Goal: Transaction & Acquisition: Purchase product/service

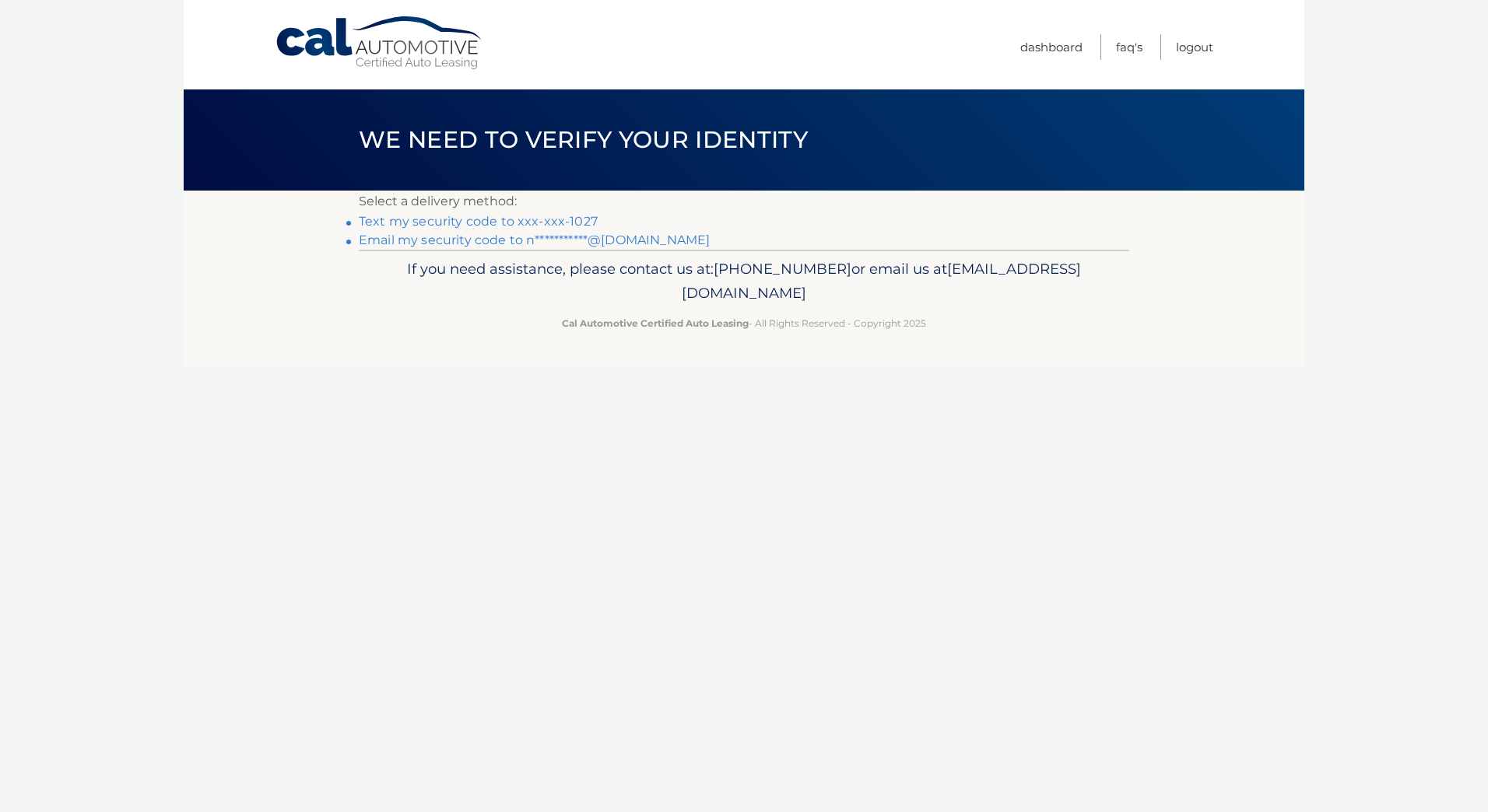
click at [551, 218] on link "Text my security code to xxx-xxx-1027" at bounding box center [478, 221] width 239 height 14
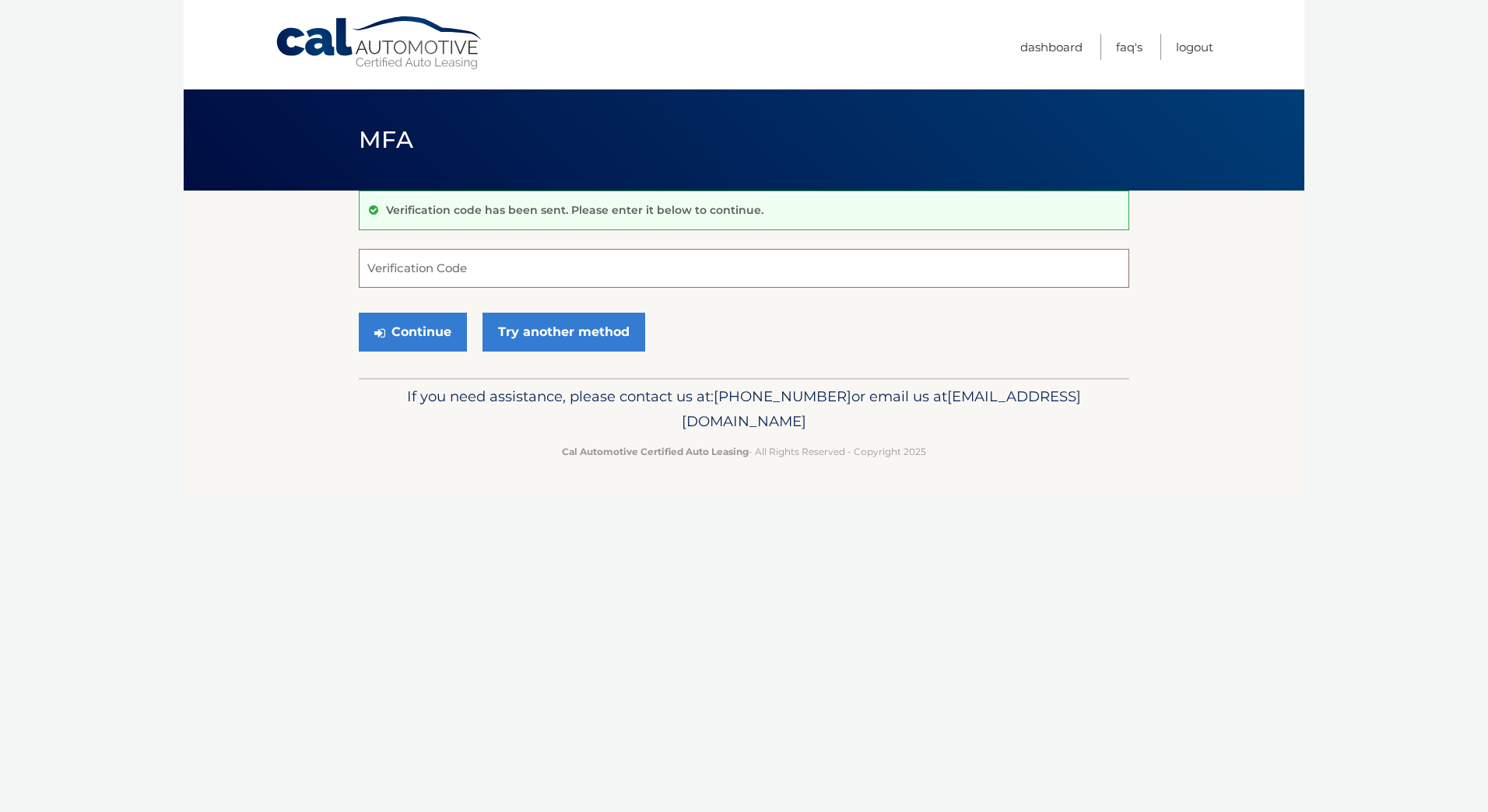
click at [425, 267] on input "Verification Code" at bounding box center [743, 269] width 770 height 39
type input "057335"
click at [358, 313] on button "Continue" at bounding box center [412, 333] width 108 height 39
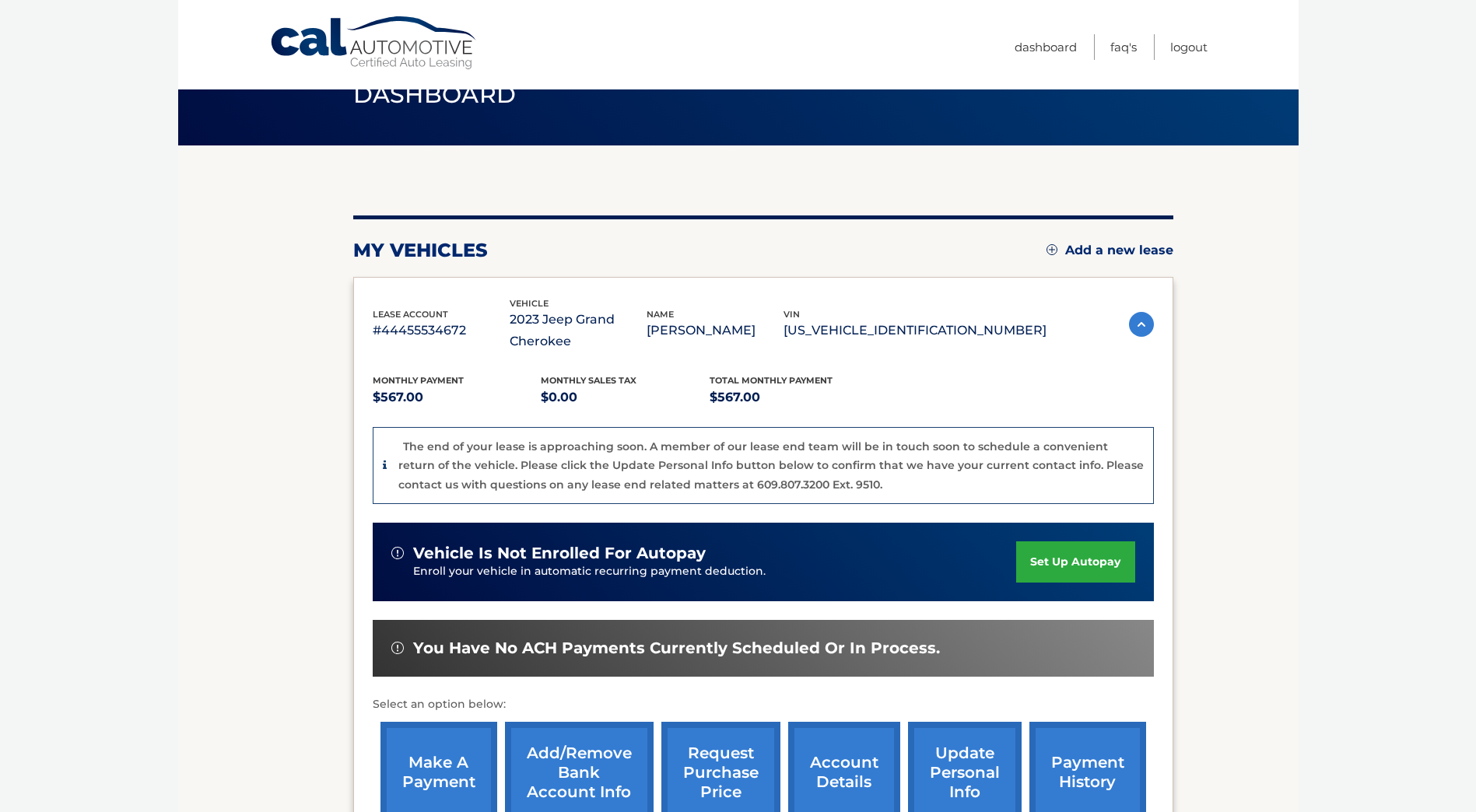
scroll to position [46, 0]
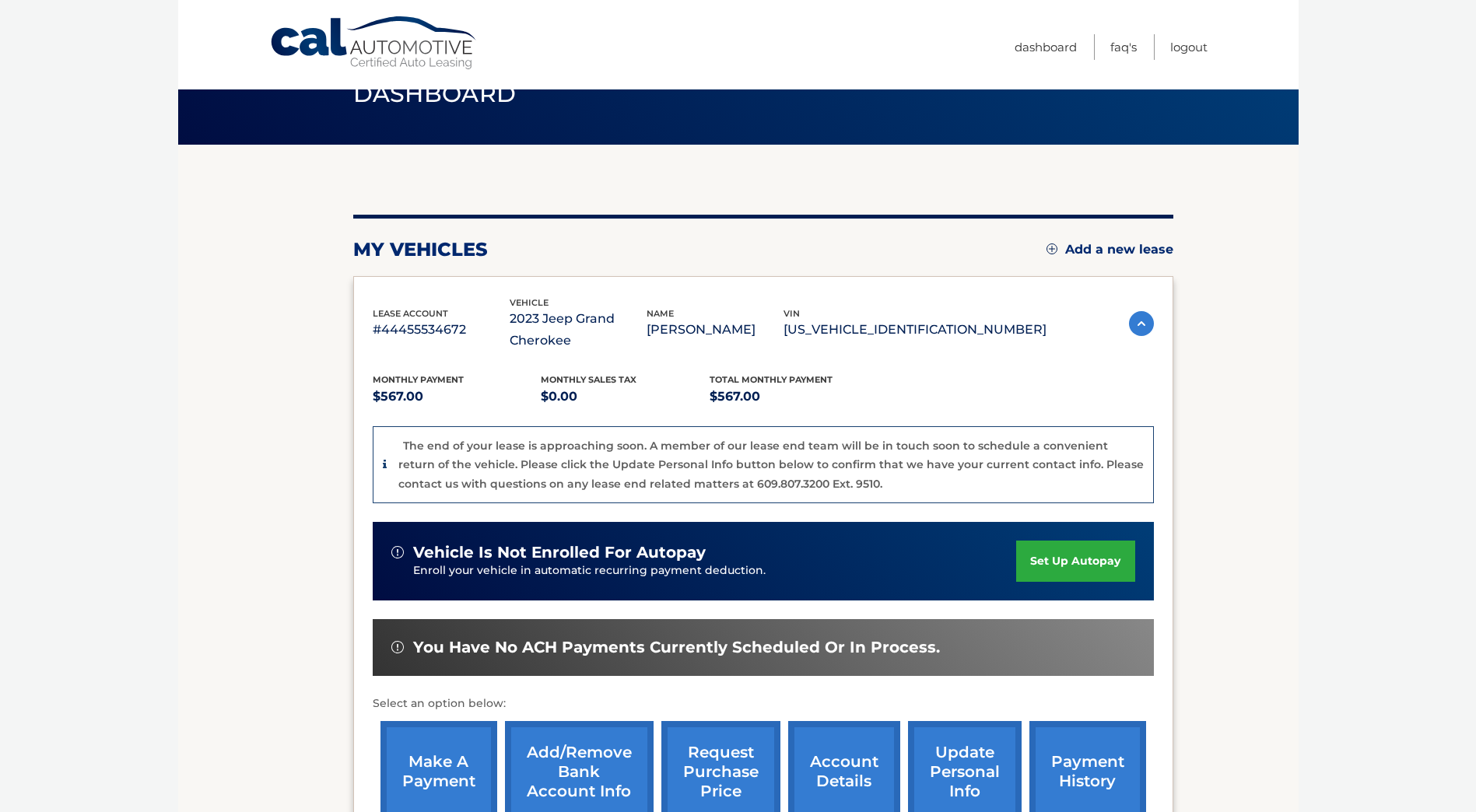
click at [440, 768] on link "make a payment" at bounding box center [439, 772] width 117 height 102
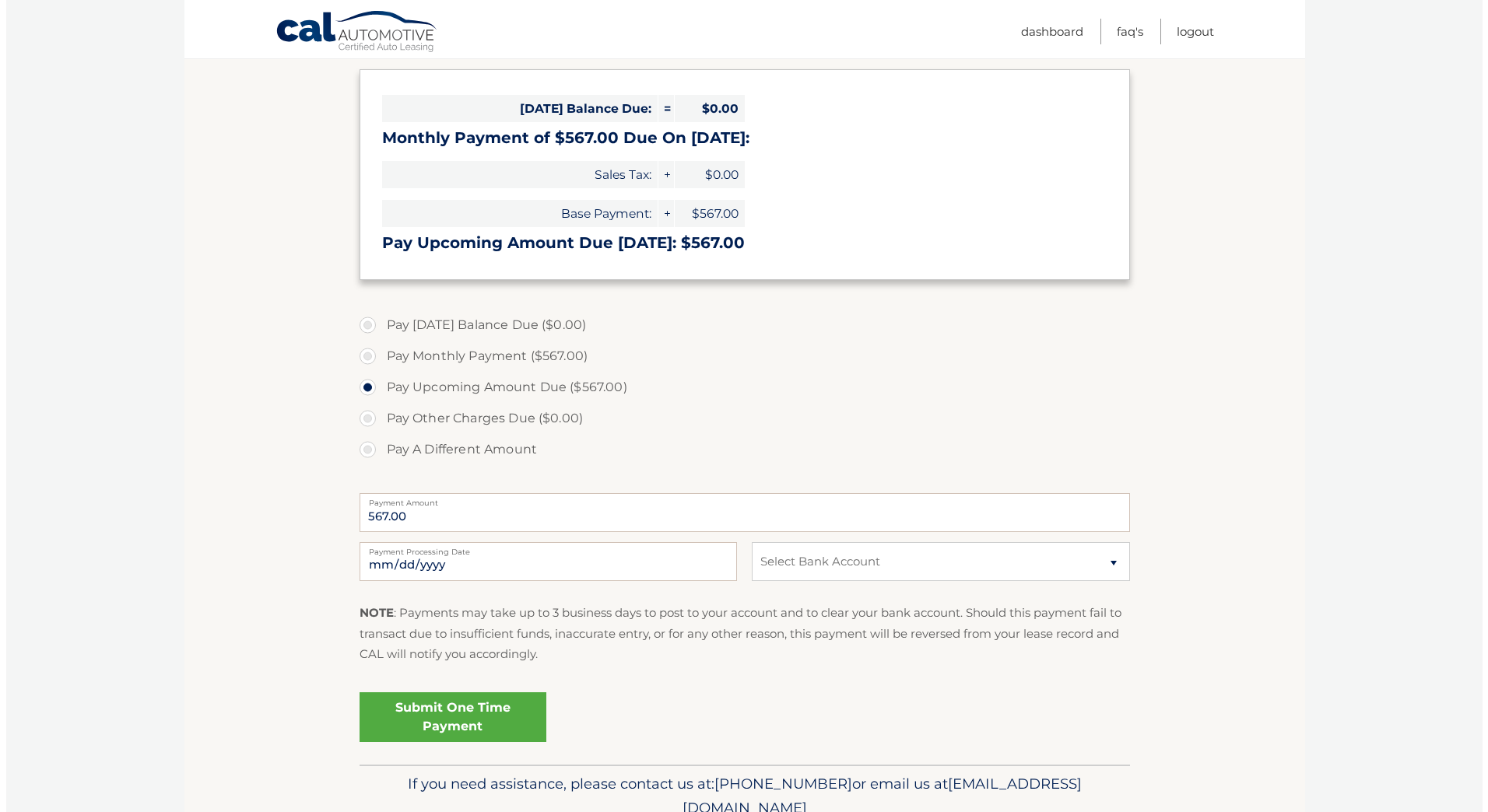
scroll to position [229, 0]
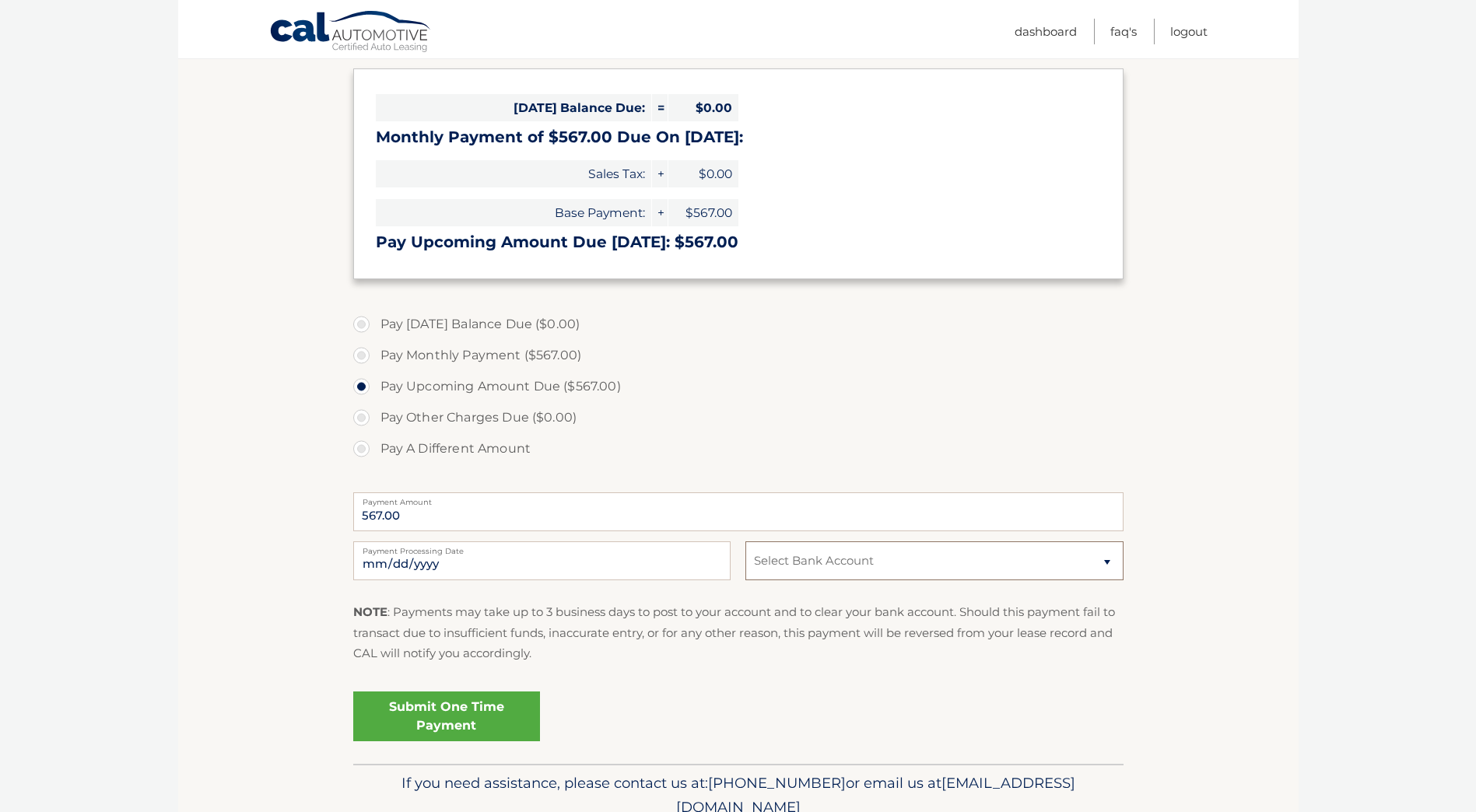
click at [787, 562] on select "Select Bank Account Checking TD BANK, NA *****5598 Checking BANK OF AMERICA N.A…" at bounding box center [934, 561] width 377 height 39
select select "NzFlNmI5ZjItZTA0OS00NzgxLWEzZWYtYzk2MjBiOGUwNWMy"
click at [746, 542] on select "Select Bank Account Checking TD BANK, NA *****5598 Checking BANK OF AMERICA N.A…" at bounding box center [934, 561] width 377 height 39
click at [465, 713] on link "Submit One Time Payment" at bounding box center [446, 716] width 187 height 49
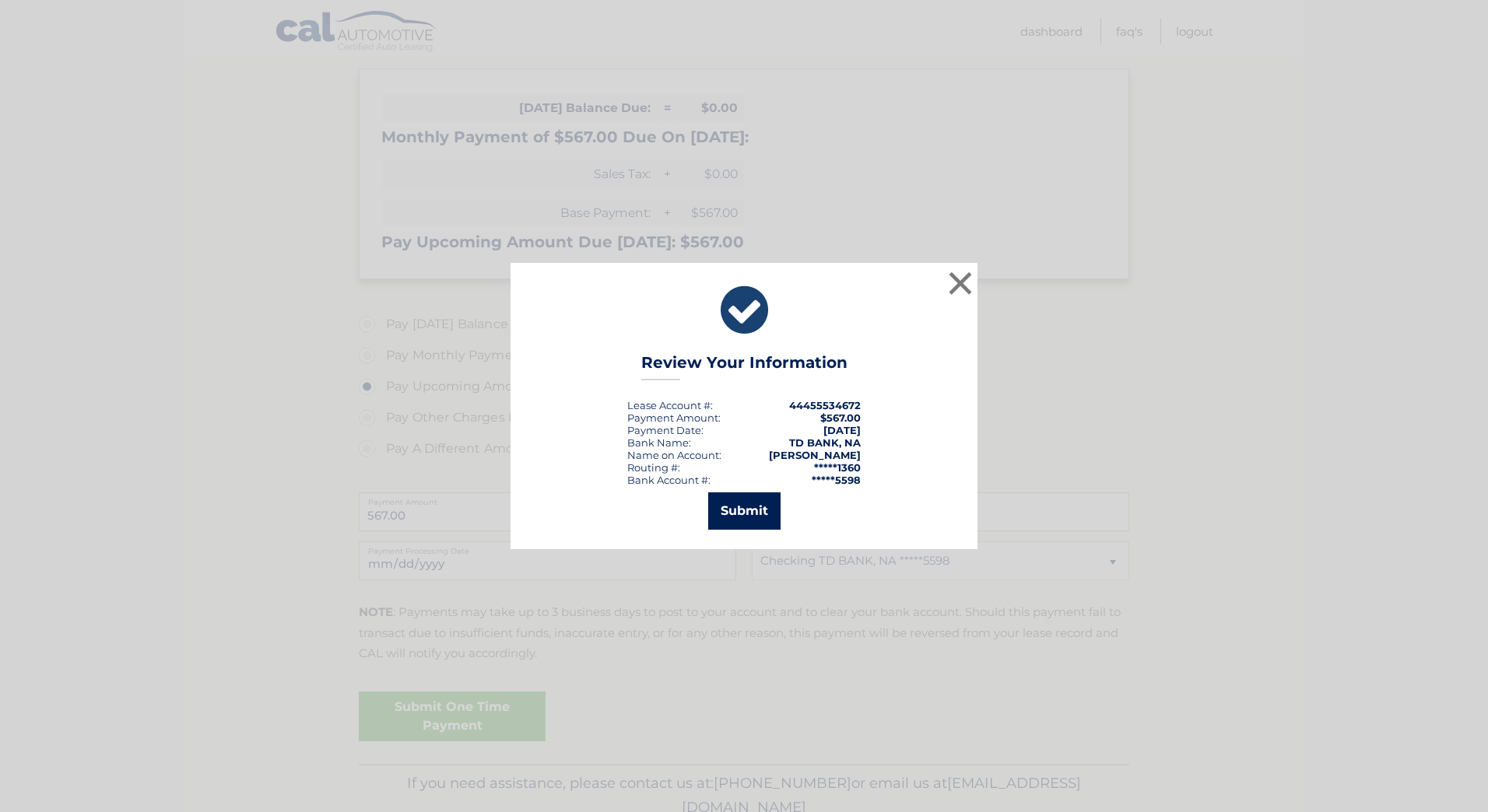
click at [727, 510] on button "Submit" at bounding box center [744, 511] width 73 height 38
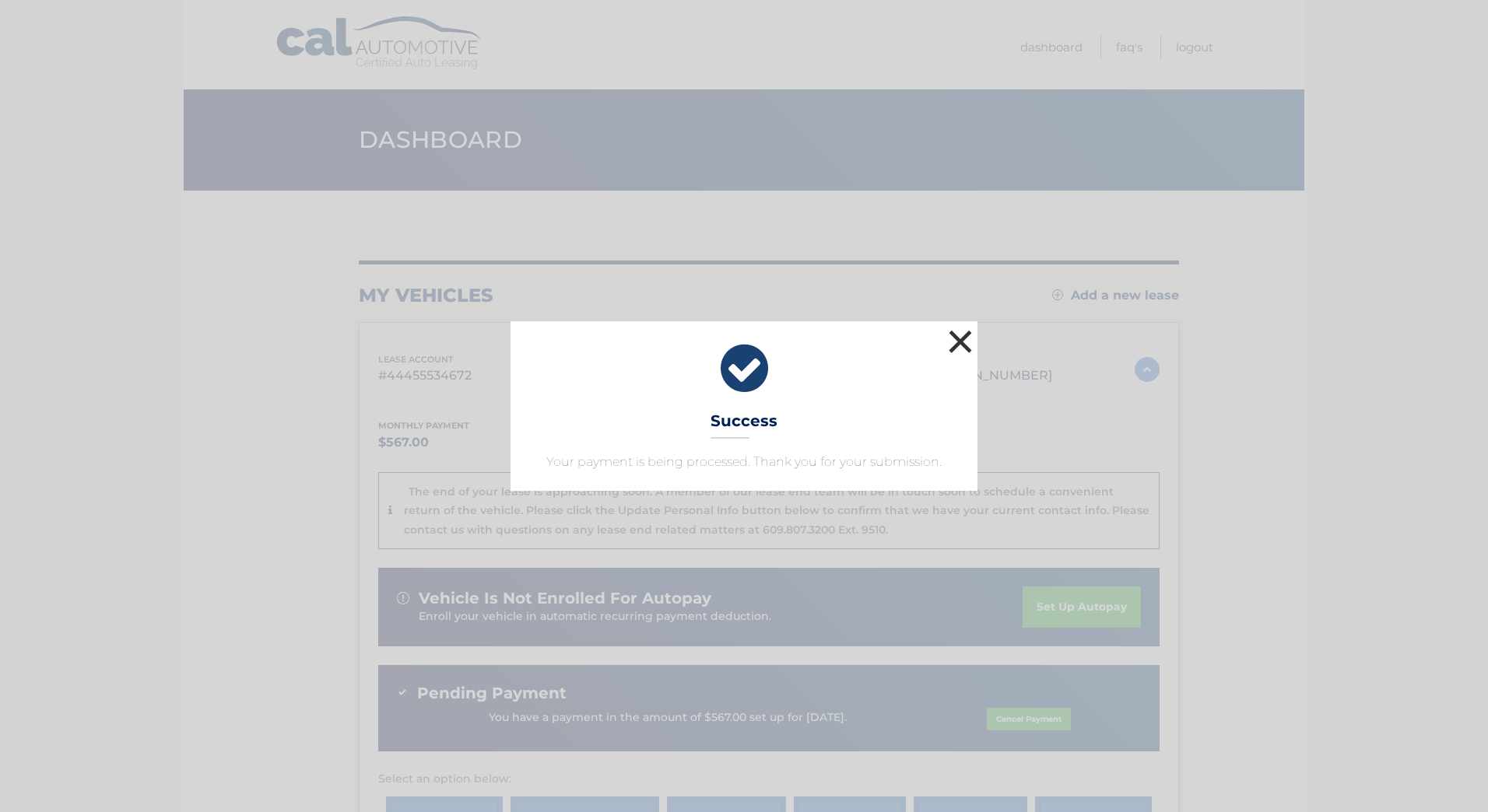
click at [961, 336] on button "×" at bounding box center [960, 341] width 31 height 31
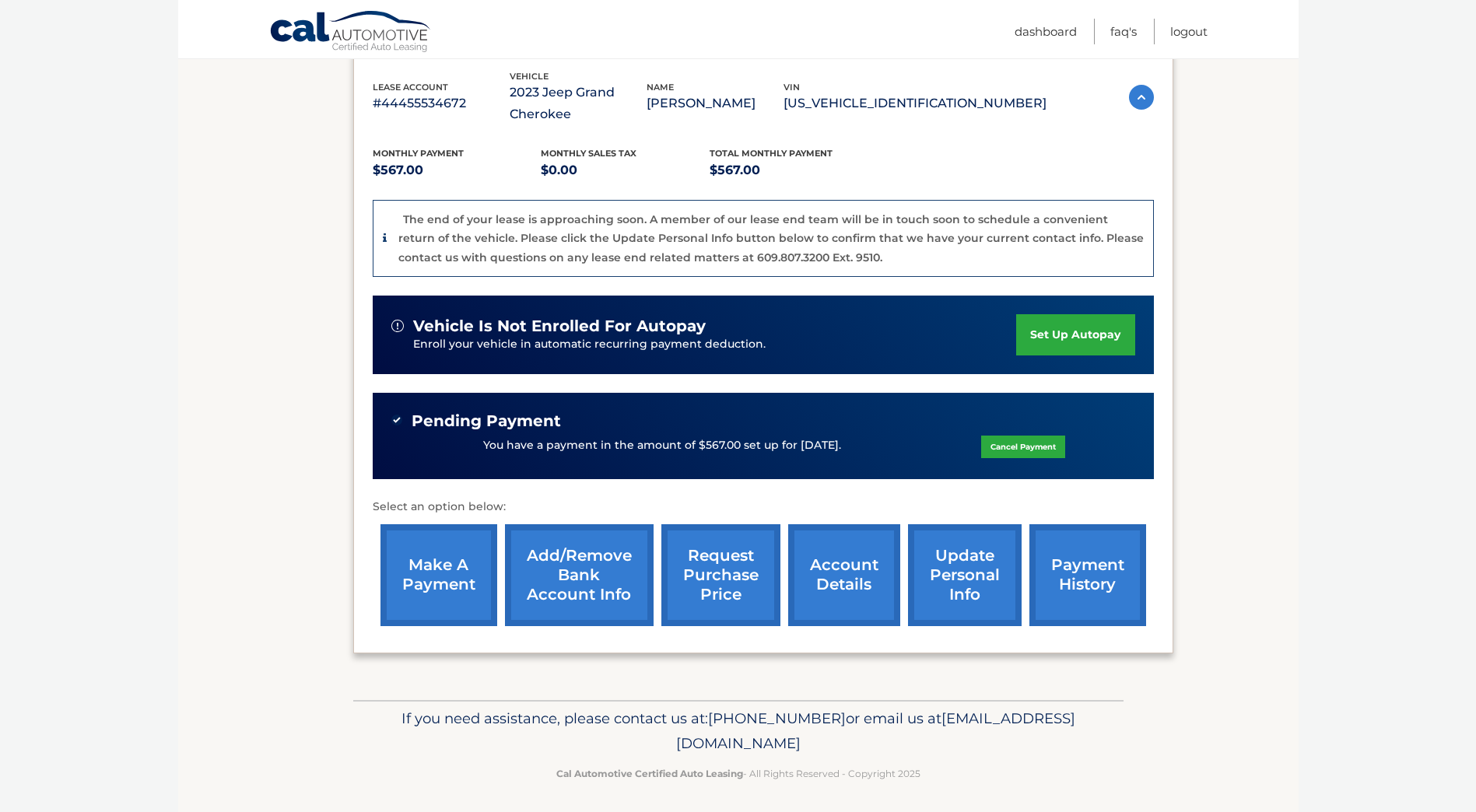
scroll to position [279, 0]
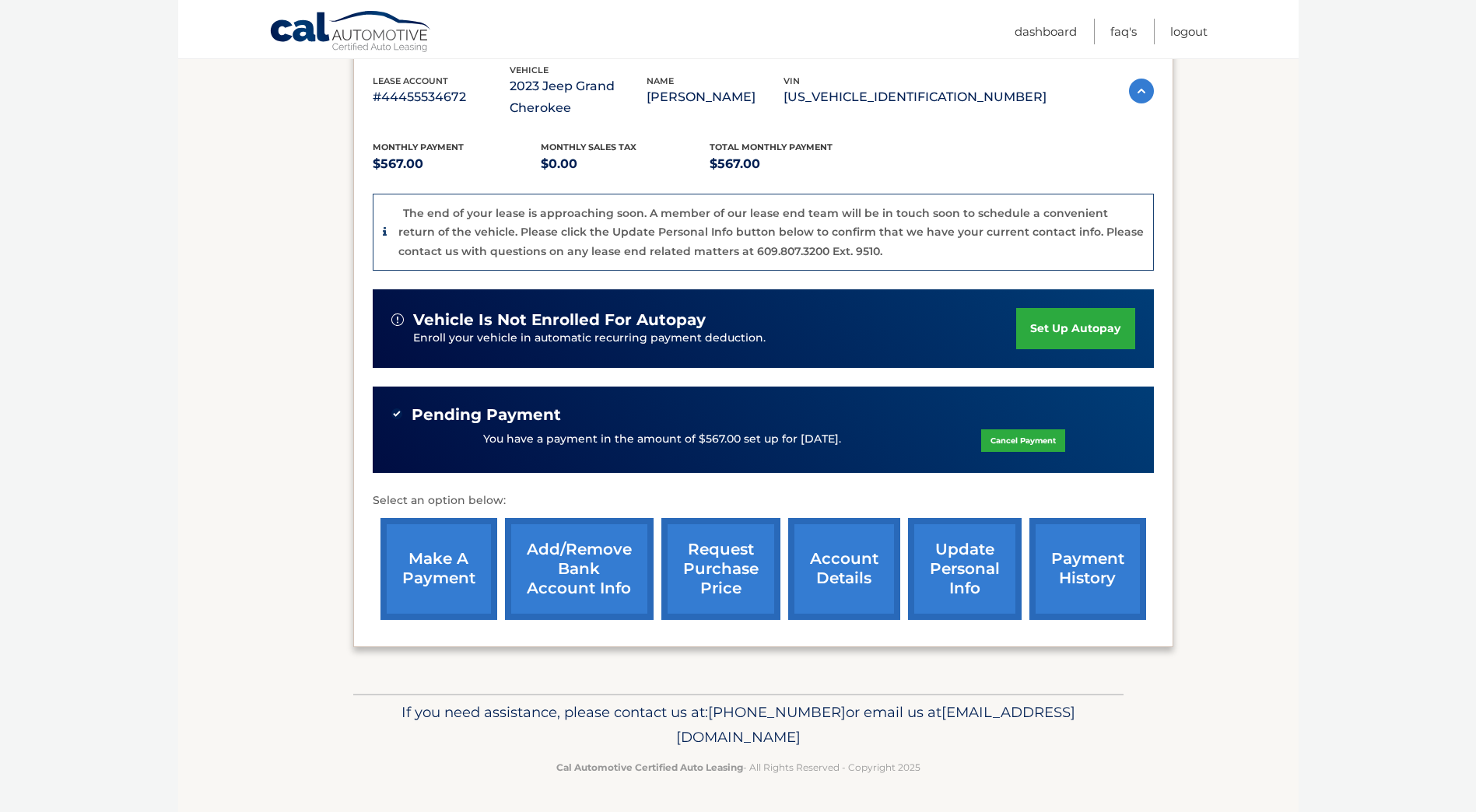
click at [845, 583] on link "account details" at bounding box center [844, 568] width 112 height 102
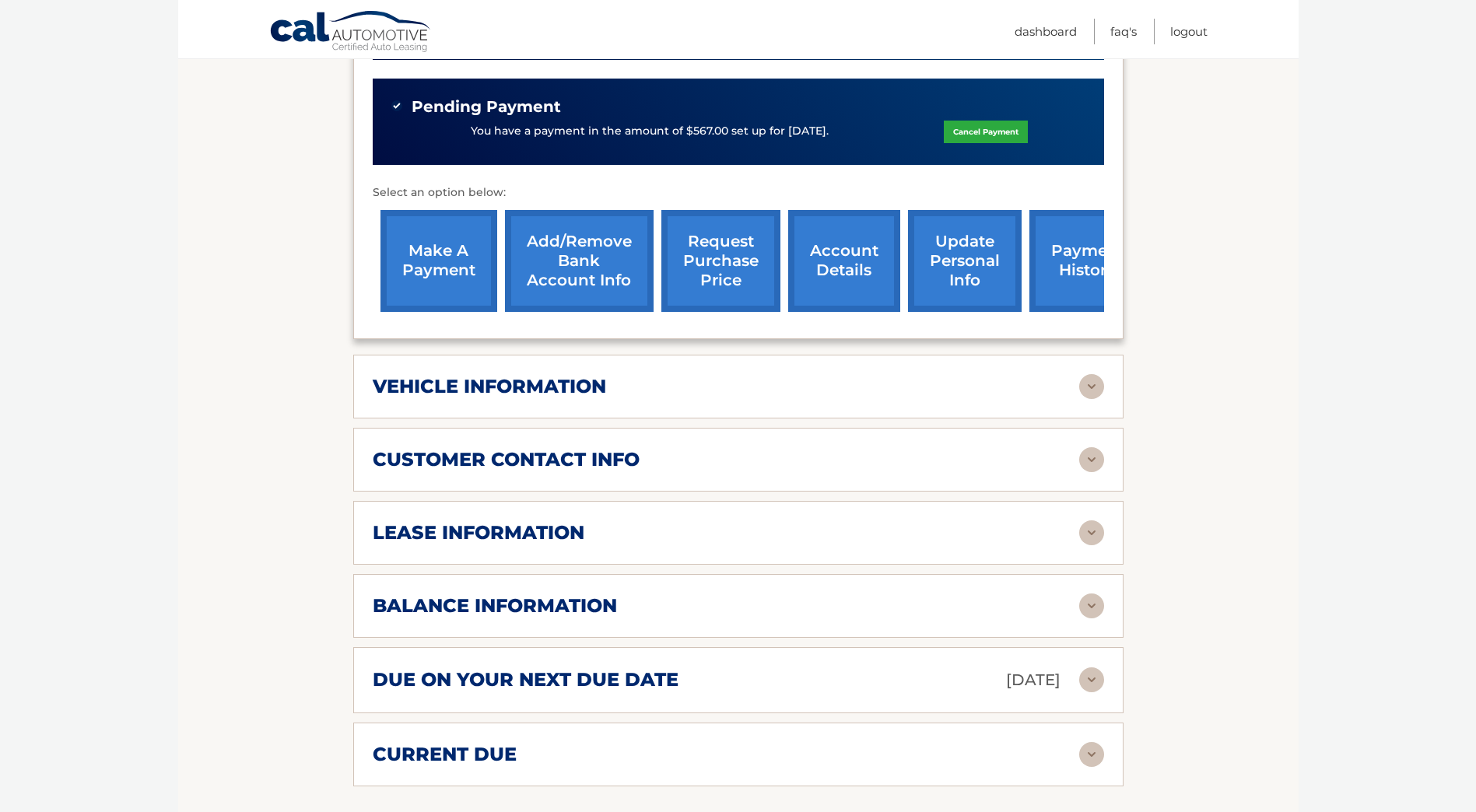
scroll to position [512, 0]
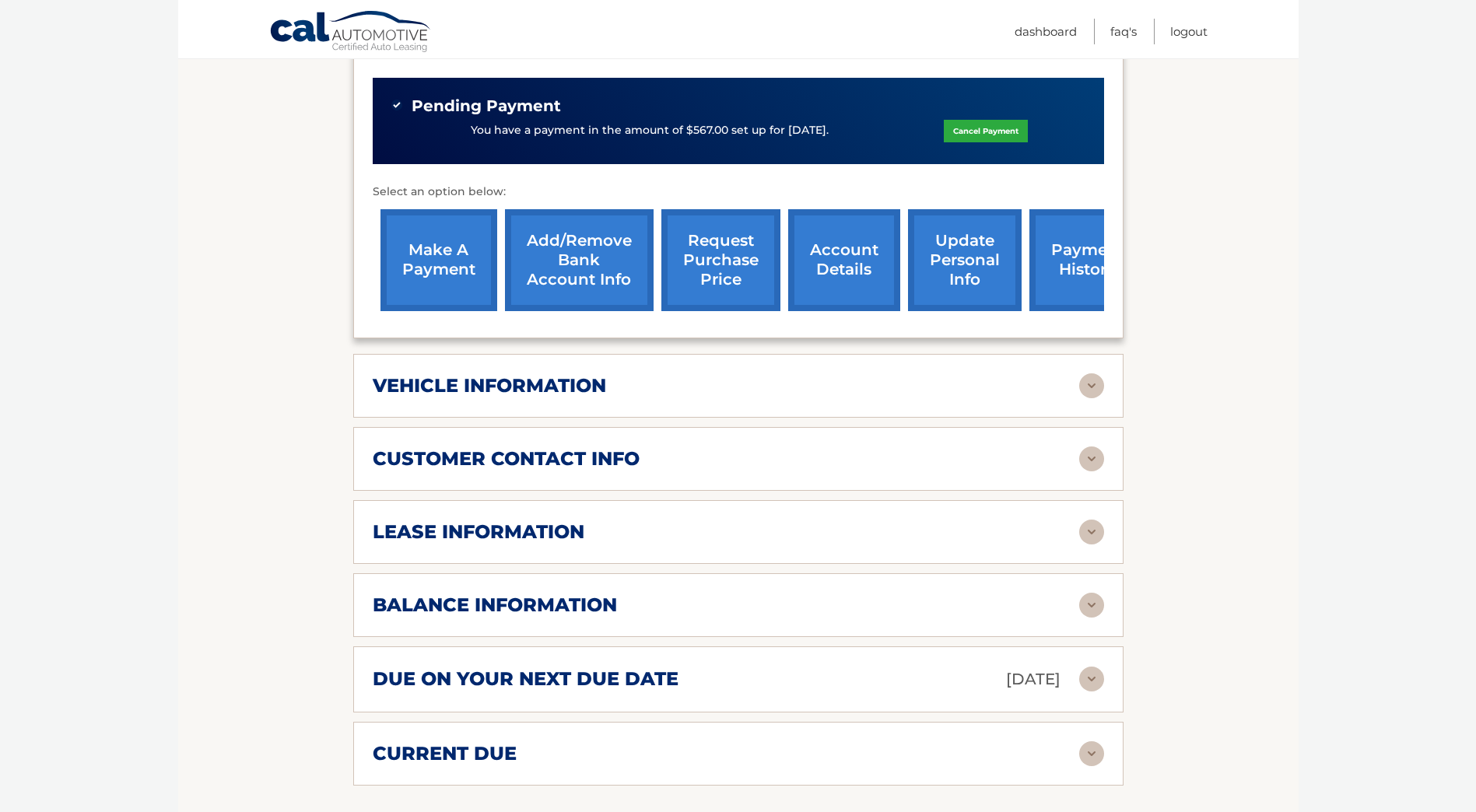
click at [1089, 533] on img at bounding box center [1091, 531] width 25 height 25
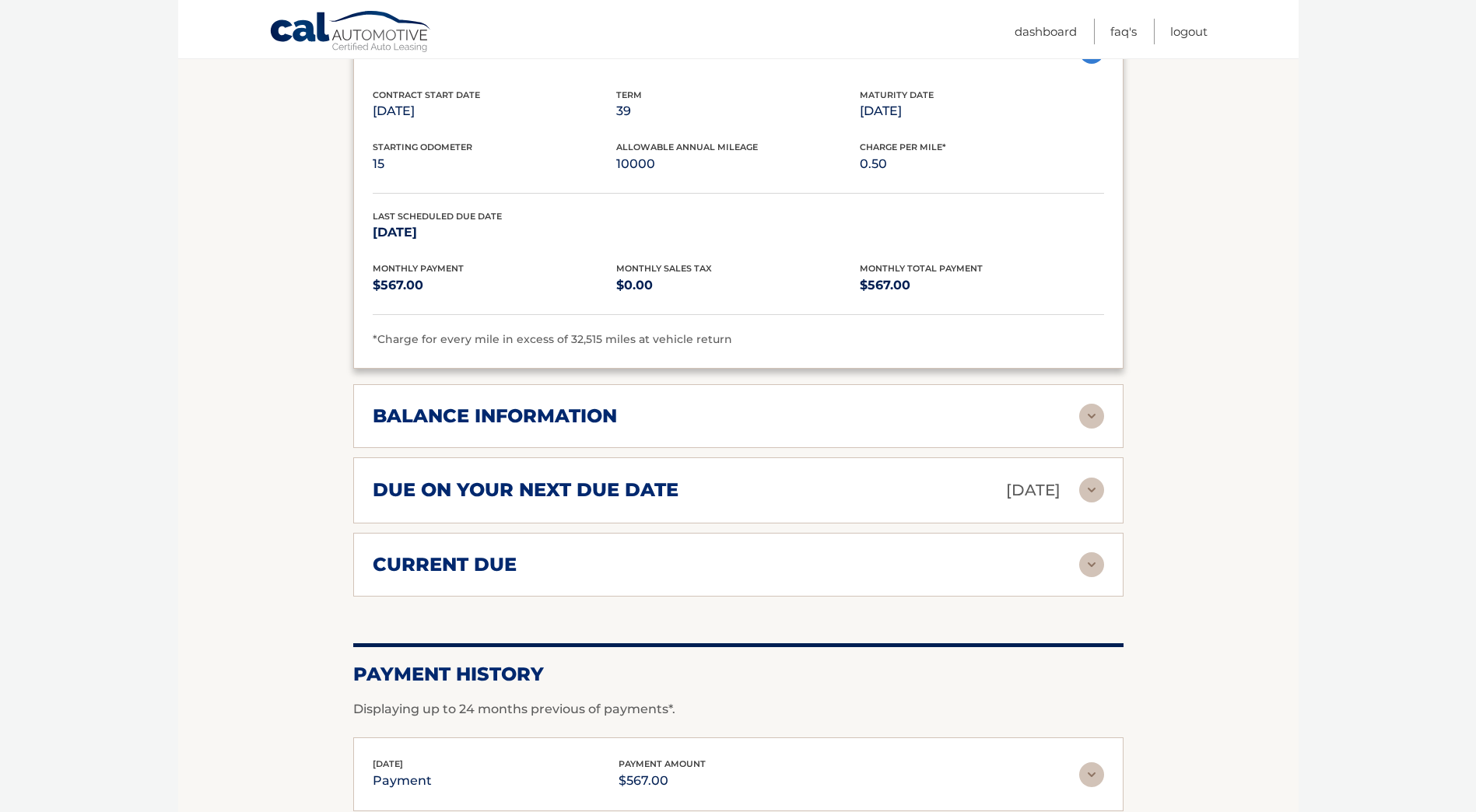
scroll to position [993, 0]
click at [1082, 420] on img at bounding box center [1091, 415] width 25 height 25
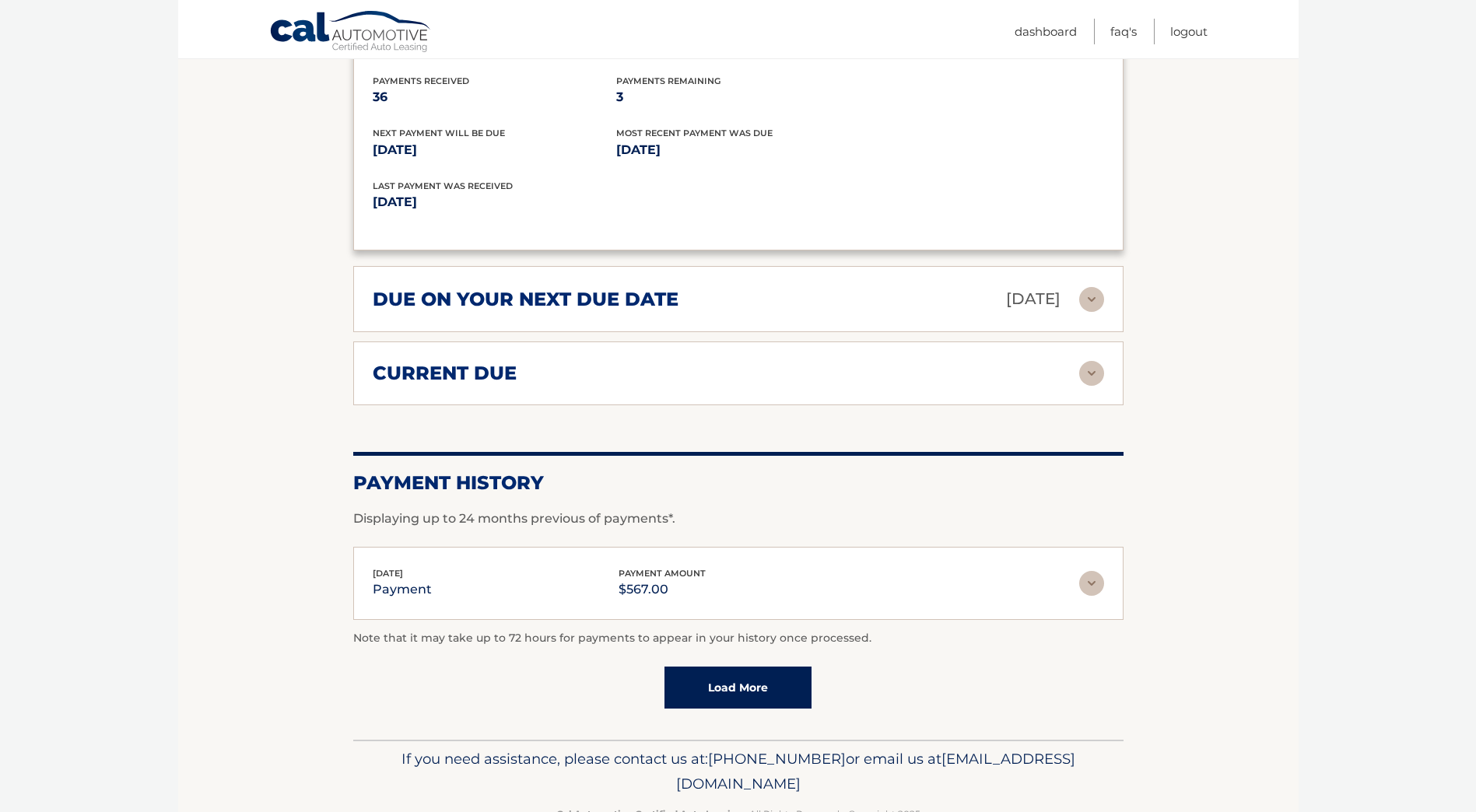
scroll to position [1418, 0]
